Goal: Task Accomplishment & Management: Complete application form

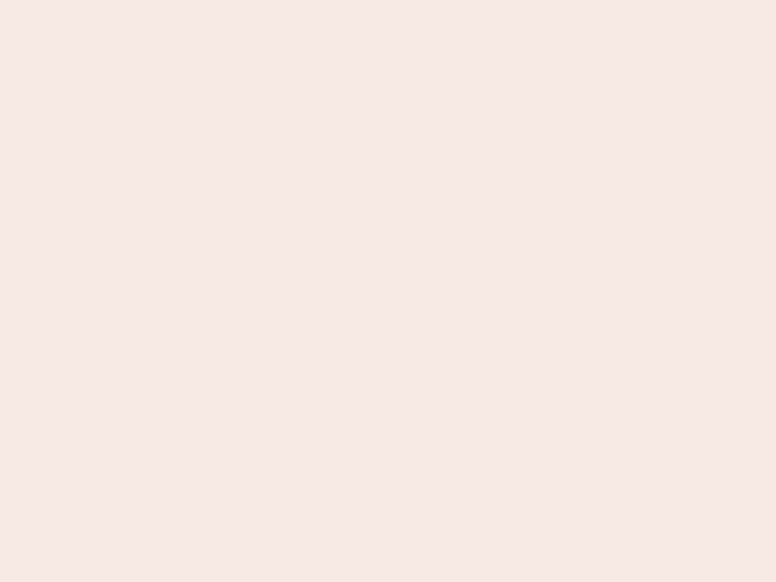
click at [388, 291] on nb-app "Almost there Thank you for registering for Newbook. Your account is under revie…" at bounding box center [388, 291] width 776 height 582
click at [388, 0] on nb-app "Almost there Thank you for registering for Newbook. Your account is under revie…" at bounding box center [388, 291] width 776 height 582
click at [415, 0] on nb-app "Almost there Thank you for registering for Newbook. Your account is under revie…" at bounding box center [388, 291] width 776 height 582
click at [388, 291] on nb-app "Almost there Thank you for registering for Newbook. Your account is under revie…" at bounding box center [388, 291] width 776 height 582
click at [388, 0] on nb-app "Almost there Thank you for registering for Newbook. Your account is under revie…" at bounding box center [388, 291] width 776 height 582
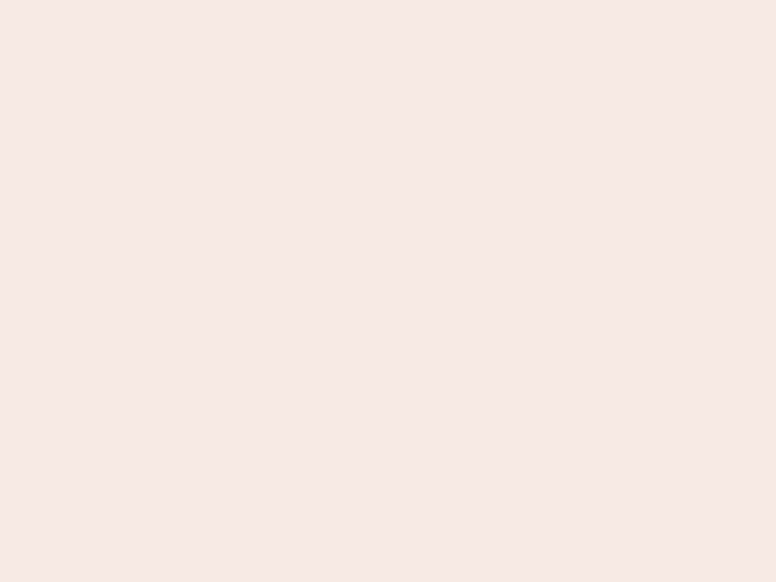
click at [271, 0] on nb-app "Almost there Thank you for registering for Newbook. Your account is under revie…" at bounding box center [388, 291] width 776 height 582
click at [388, 291] on nb-app "Almost there Thank you for registering for Newbook. Your account is under revie…" at bounding box center [388, 291] width 776 height 582
click at [388, 0] on nb-app "Almost there Thank you for registering for Newbook. Your account is under revie…" at bounding box center [388, 291] width 776 height 582
click at [271, 0] on nb-app "Almost there Thank you for registering for Newbook. Your account is under revie…" at bounding box center [388, 291] width 776 height 582
click at [388, 291] on nb-app "Almost there Thank you for registering for Newbook. Your account is under revie…" at bounding box center [388, 291] width 776 height 582
